Goal: Transaction & Acquisition: Purchase product/service

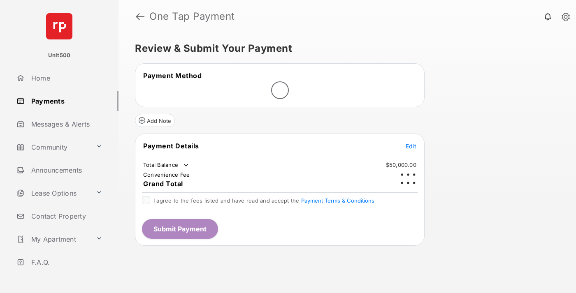
click at [411, 143] on span "Edit" at bounding box center [410, 146] width 11 height 7
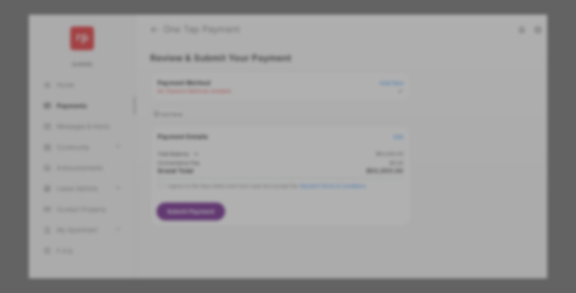
click at [273, 161] on div "Other Amount" at bounding box center [272, 166] width 133 height 14
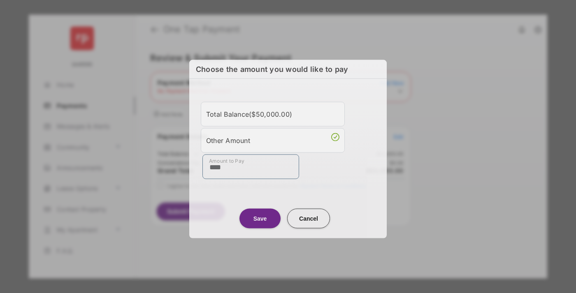
type input "****"
click at [260, 217] on button "Save" at bounding box center [259, 218] width 41 height 20
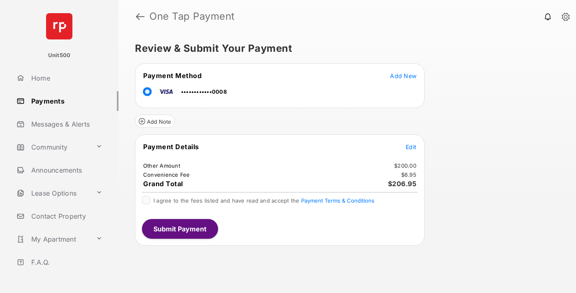
click at [411, 147] on span "Edit" at bounding box center [410, 146] width 11 height 7
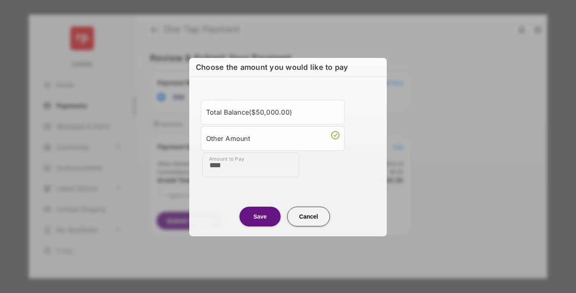
click at [260, 216] on button "Save" at bounding box center [259, 216] width 41 height 20
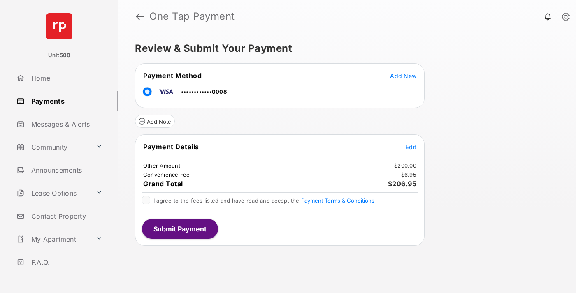
click at [179, 229] on button "Submit Payment" at bounding box center [180, 229] width 76 height 20
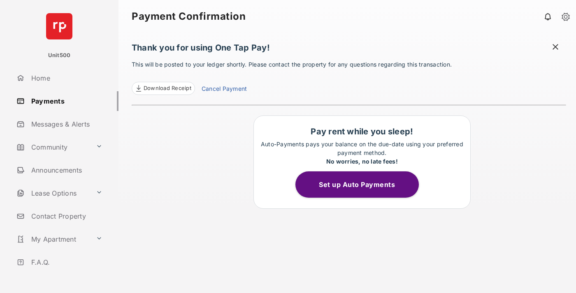
click at [555, 48] on span at bounding box center [555, 48] width 8 height 10
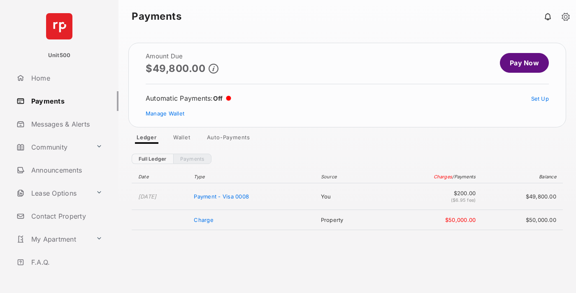
click at [165, 113] on link "Manage Wallet" at bounding box center [165, 113] width 39 height 7
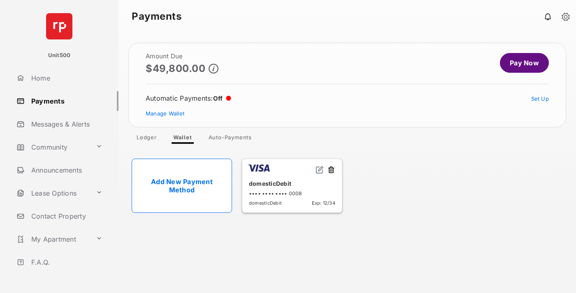
click at [331, 170] on button at bounding box center [331, 170] width 8 height 9
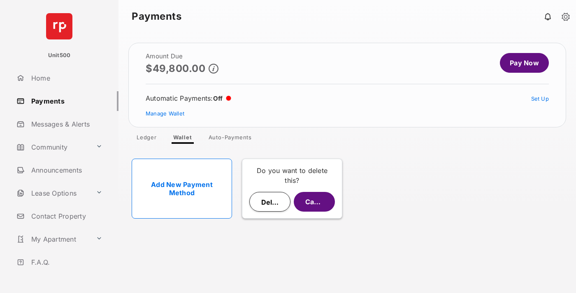
click at [270, 202] on button "Delete" at bounding box center [269, 202] width 41 height 20
